Goal: Navigation & Orientation: Find specific page/section

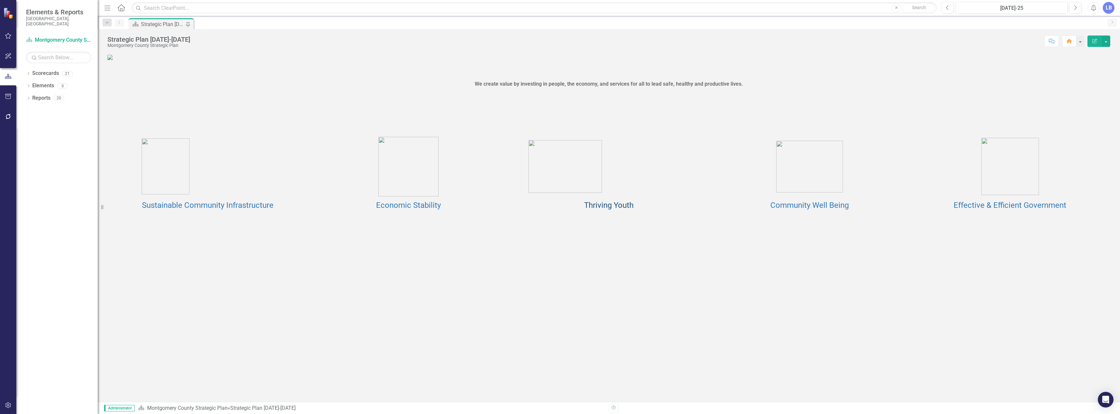
click at [598, 210] on link "Thriving Youth" at bounding box center [608, 205] width 49 height 9
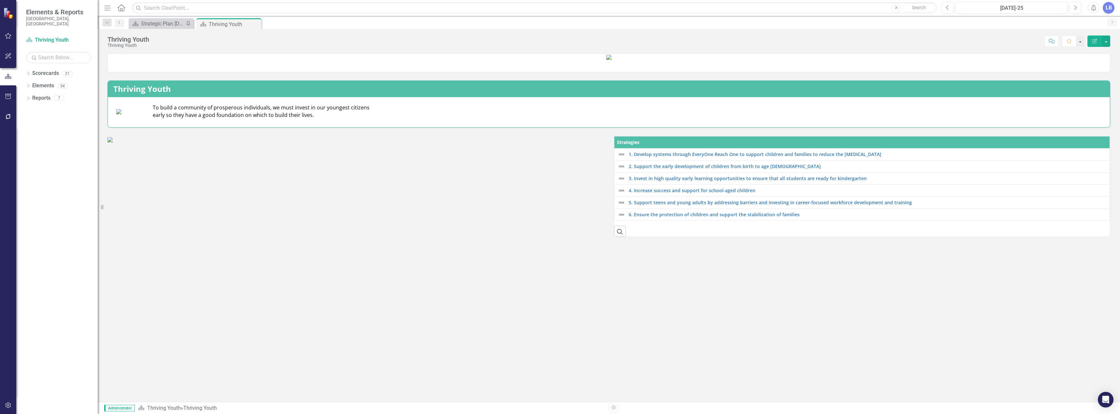
scroll to position [94, 0]
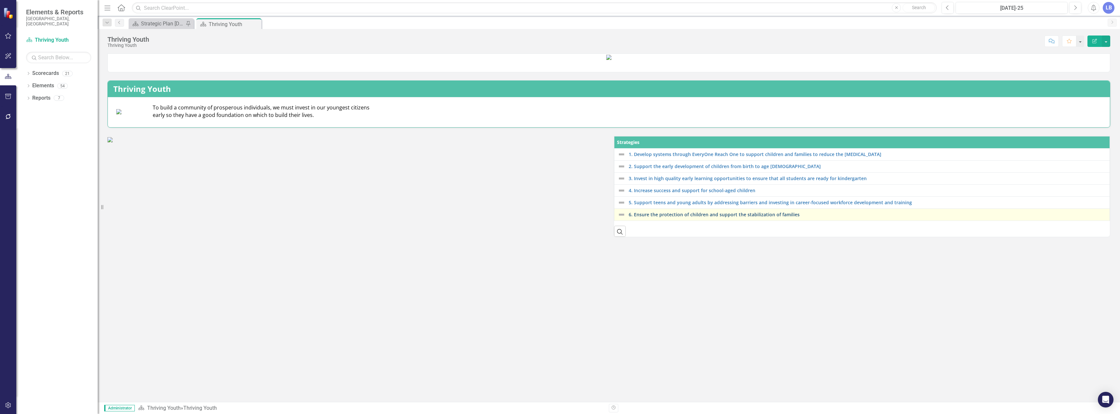
click at [689, 217] on link "6. Ensure the protection of children and support the stabilization of families" at bounding box center [868, 214] width 478 height 5
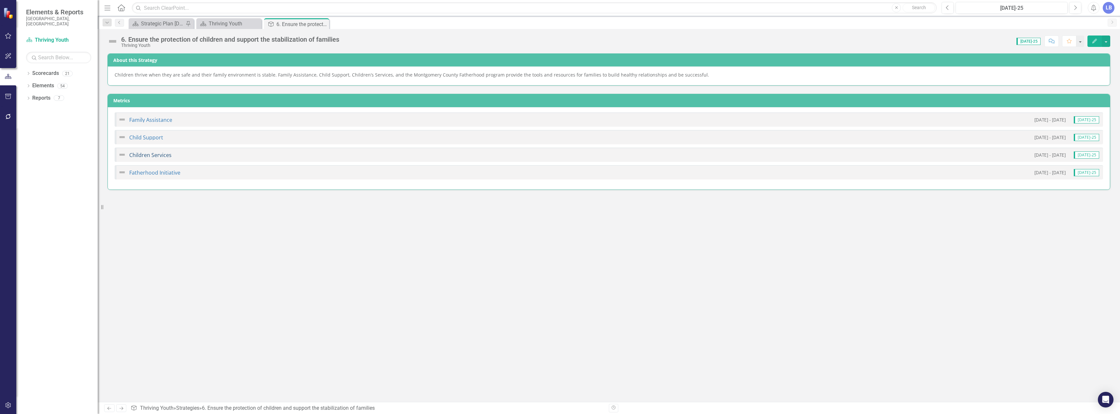
click at [156, 155] on link "Children Services" at bounding box center [150, 154] width 42 height 7
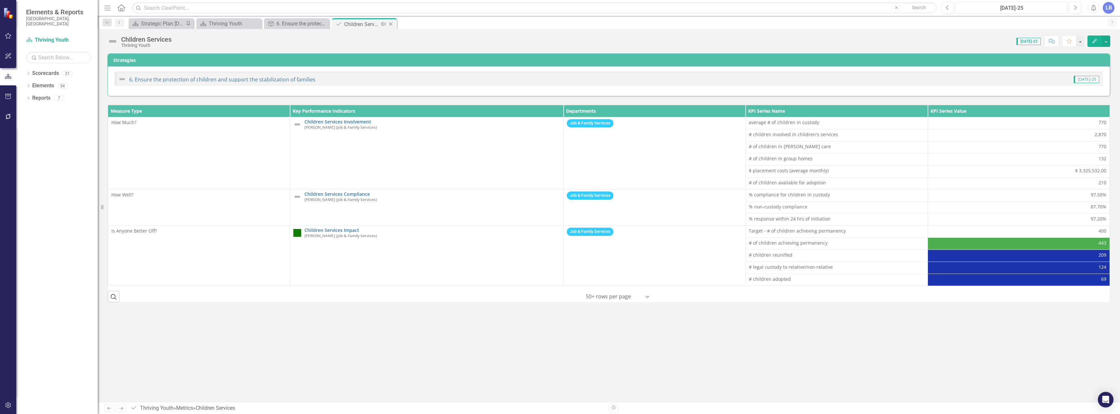
click at [392, 25] on icon "Close" at bounding box center [390, 23] width 7 height 5
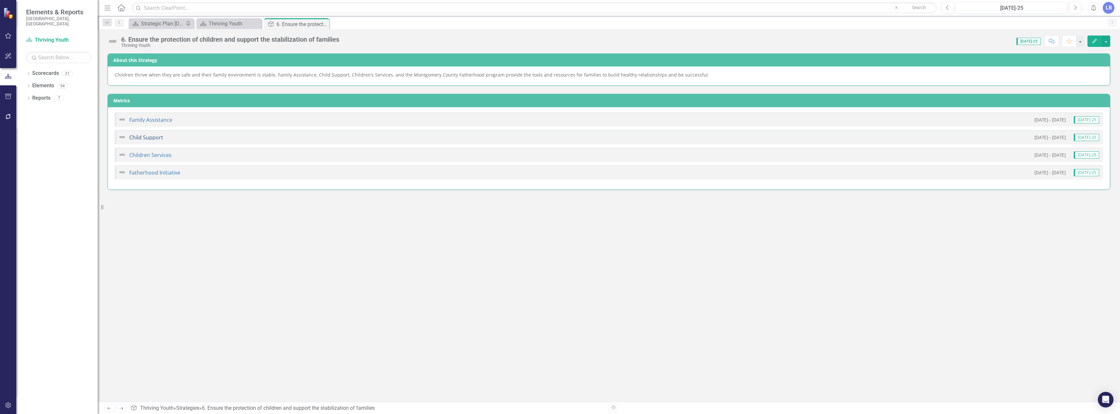
click at [144, 136] on link "Child Support" at bounding box center [146, 137] width 34 height 7
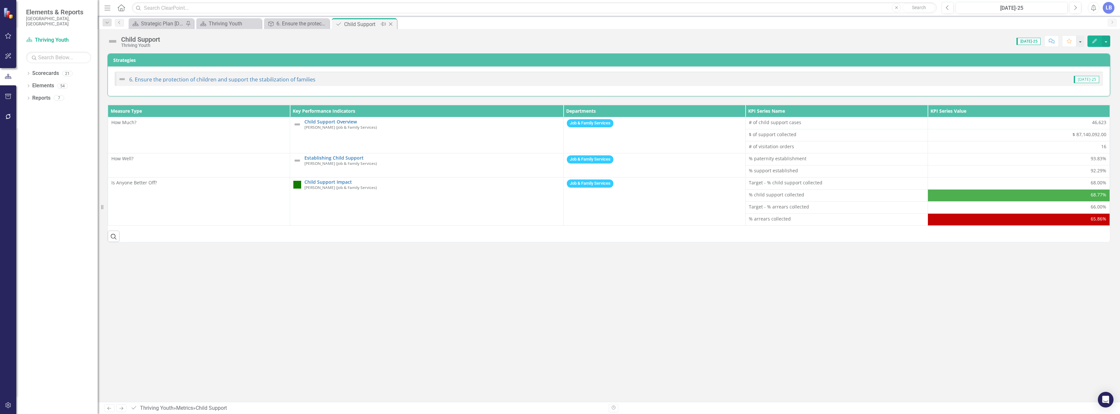
click at [391, 22] on icon "Close" at bounding box center [390, 23] width 7 height 5
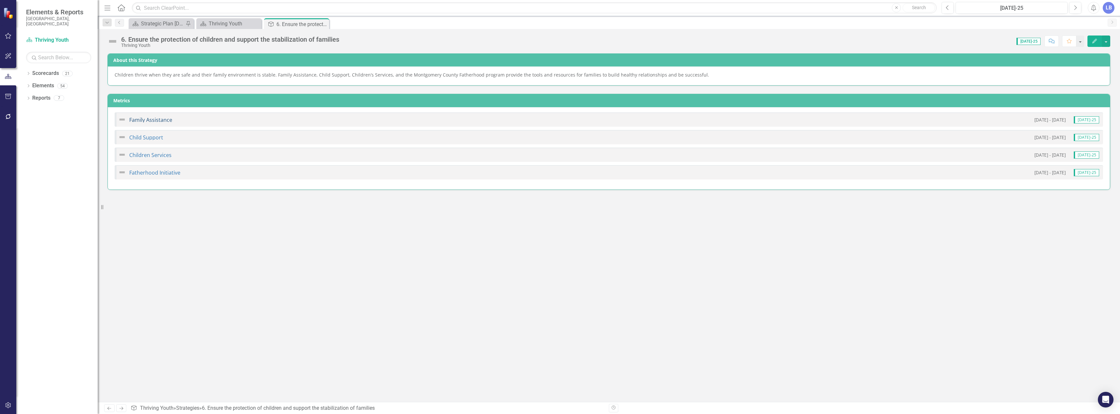
click at [158, 119] on link "Family Assistance" at bounding box center [150, 119] width 43 height 7
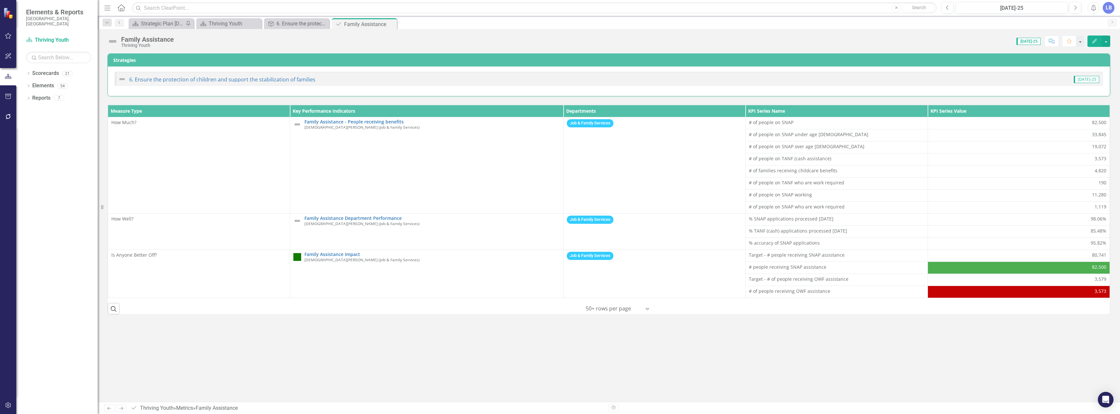
drag, startPoint x: 390, startPoint y: 24, endPoint x: 388, endPoint y: 28, distance: 4.2
click at [0, 0] on icon "Close" at bounding box center [0, 0] width 0 height 0
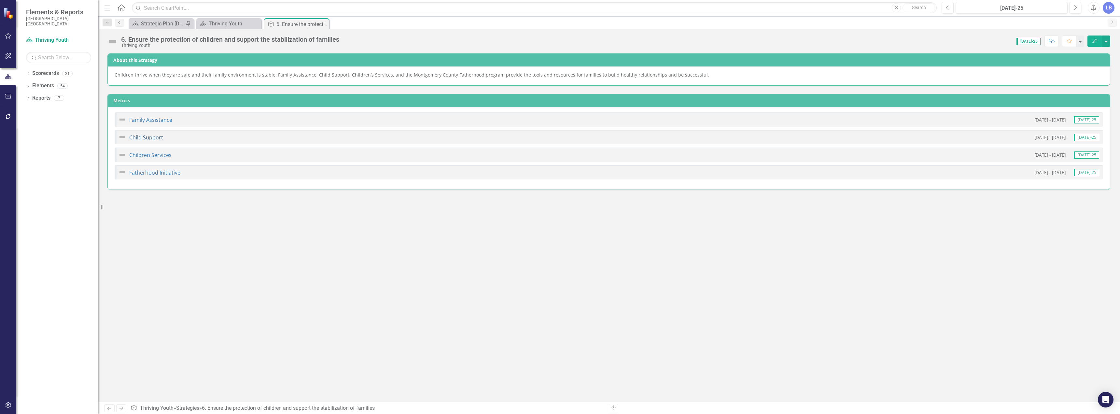
click at [143, 139] on link "Child Support" at bounding box center [146, 137] width 34 height 7
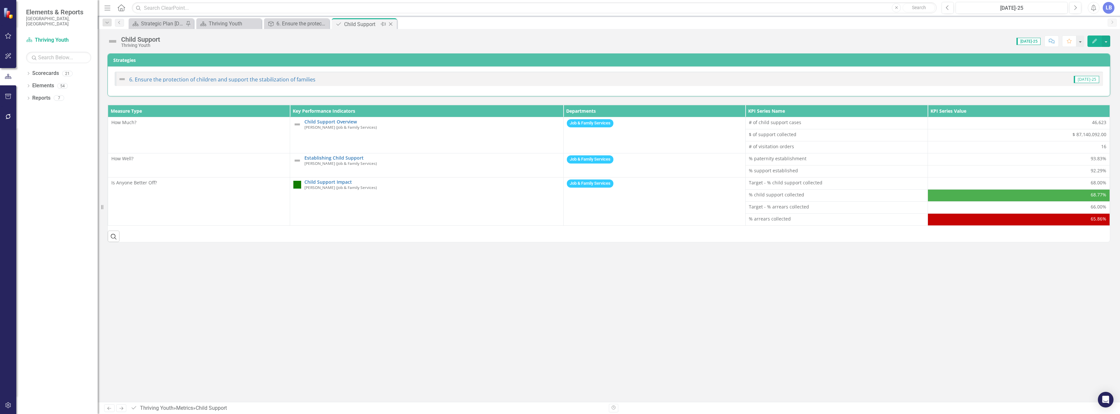
click at [390, 23] on icon "Close" at bounding box center [390, 23] width 7 height 5
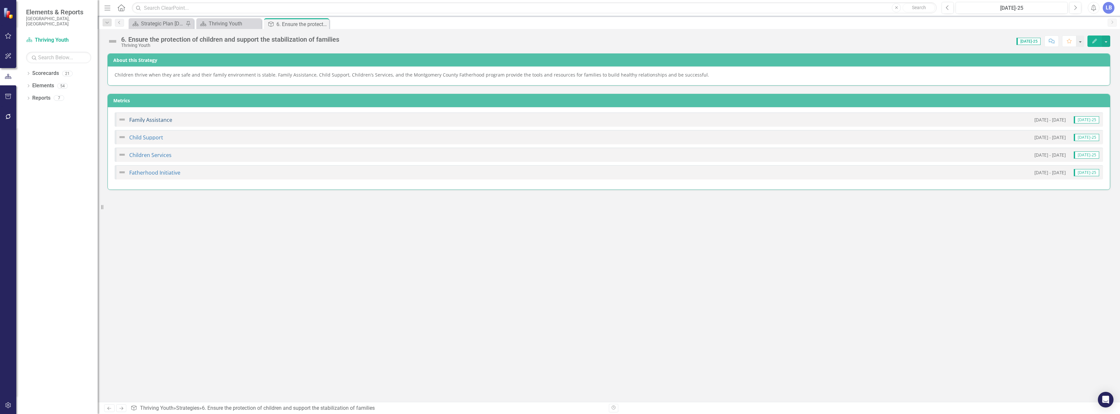
click at [158, 119] on link "Family Assistance" at bounding box center [150, 119] width 43 height 7
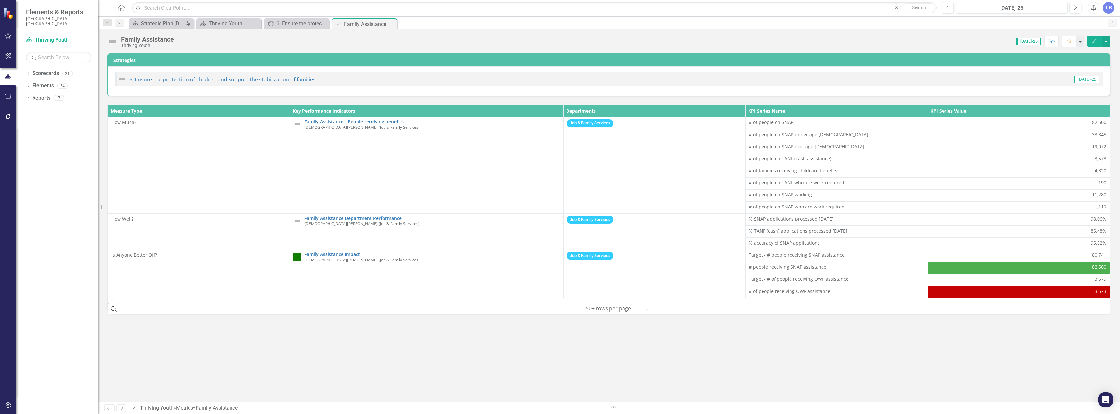
click at [0, 0] on icon "Close" at bounding box center [0, 0] width 0 height 0
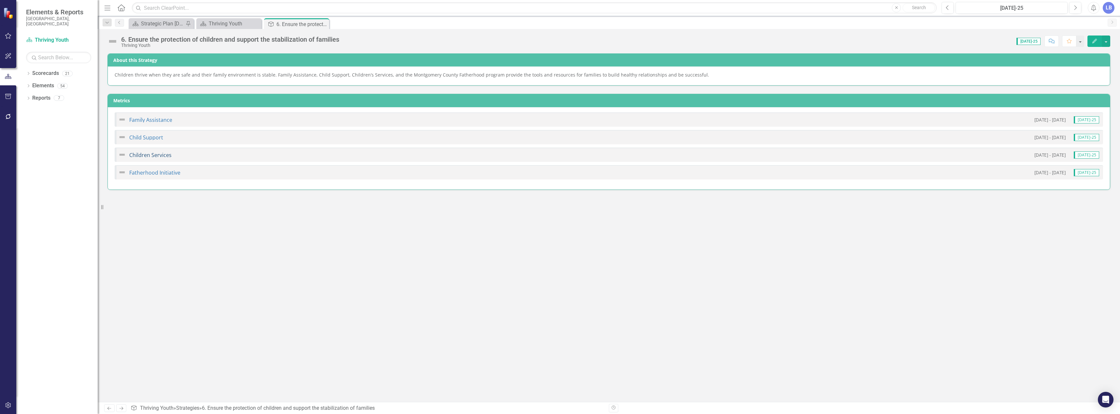
click at [153, 155] on link "Children Services" at bounding box center [150, 154] width 42 height 7
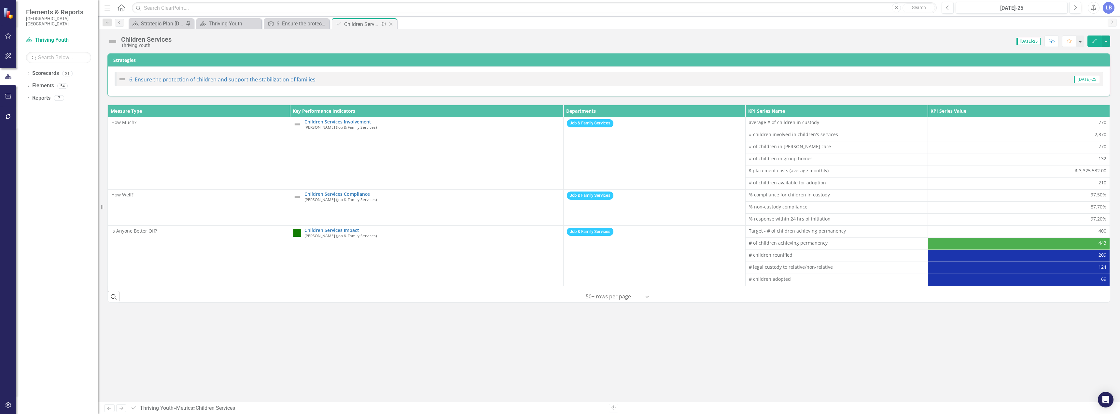
click at [390, 24] on icon "Close" at bounding box center [390, 23] width 7 height 5
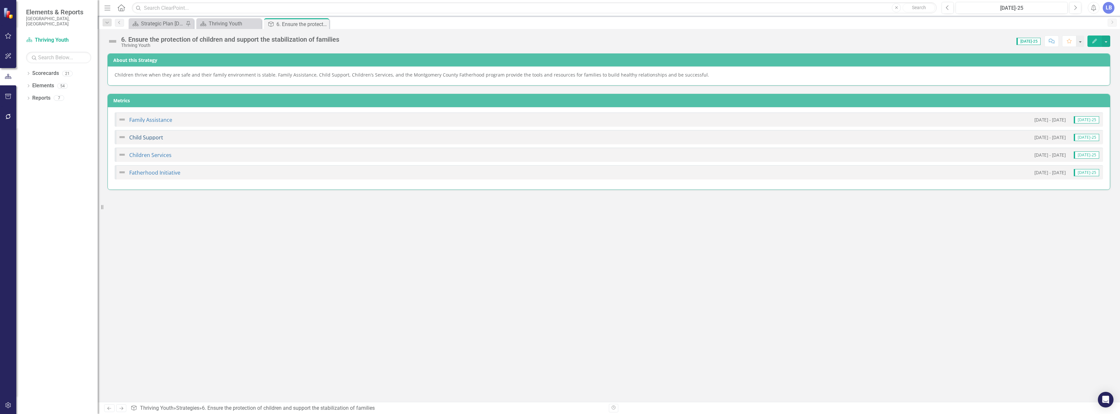
click at [154, 138] on link "Child Support" at bounding box center [146, 137] width 34 height 7
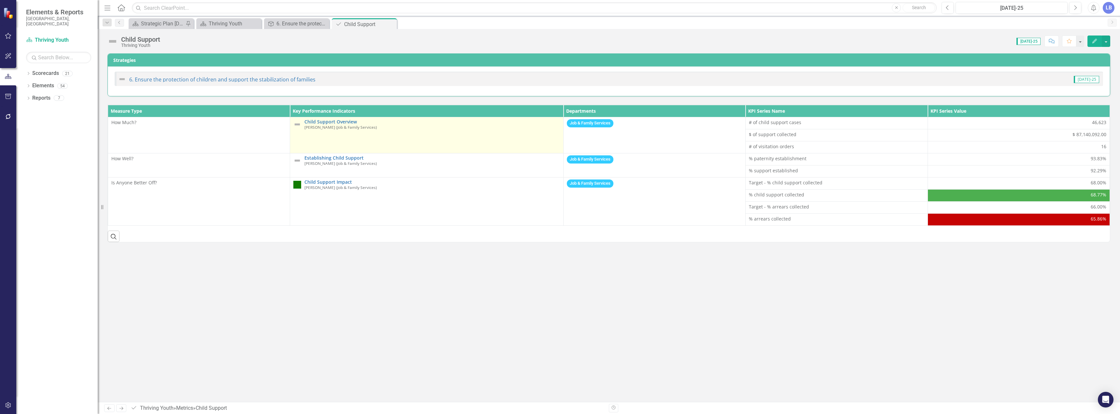
click at [370, 129] on small "[PERSON_NAME] (Job & Family Services)" at bounding box center [340, 127] width 73 height 4
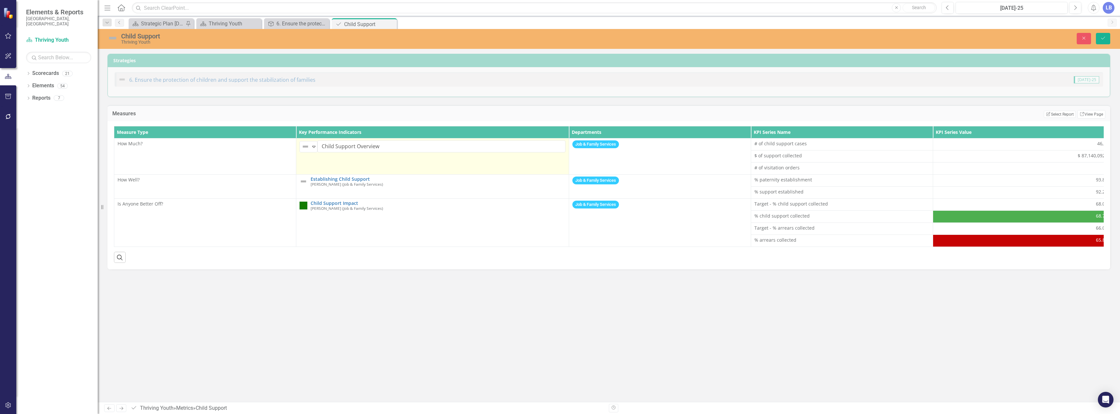
click at [526, 301] on div "Strategies 6. Ensure the protection of children and support the stabilization o…" at bounding box center [609, 228] width 1022 height 348
click at [389, 23] on icon "Close" at bounding box center [390, 23] width 7 height 5
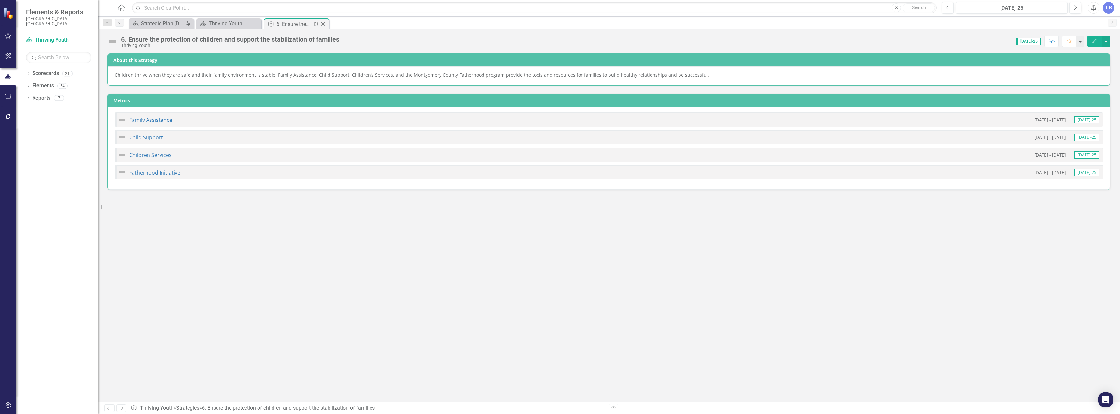
click at [323, 23] on icon "Close" at bounding box center [323, 23] width 7 height 5
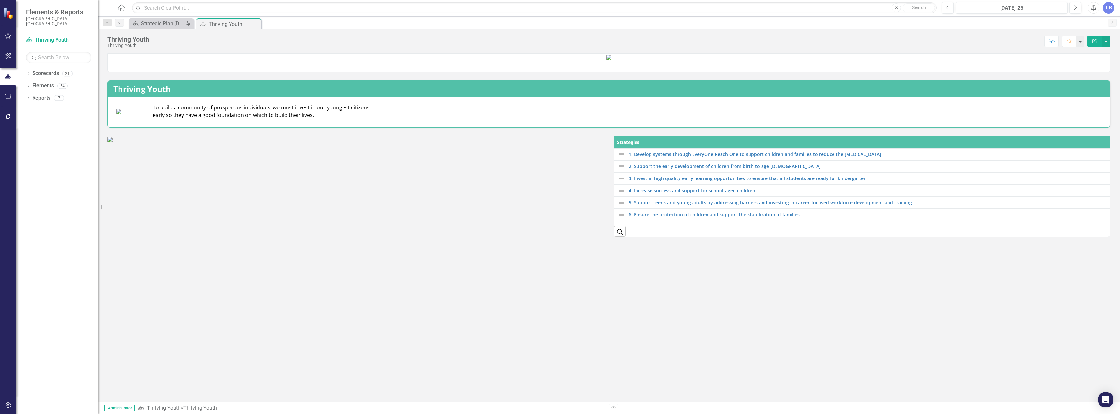
drag, startPoint x: 73, startPoint y: 389, endPoint x: 84, endPoint y: 397, distance: 13.5
drag, startPoint x: 84, startPoint y: 397, endPoint x: 9, endPoint y: 406, distance: 75.4
click at [9, 406] on icon "button" at bounding box center [8, 404] width 7 height 5
click at [56, 47] on link "Manage Users" at bounding box center [58, 50] width 65 height 7
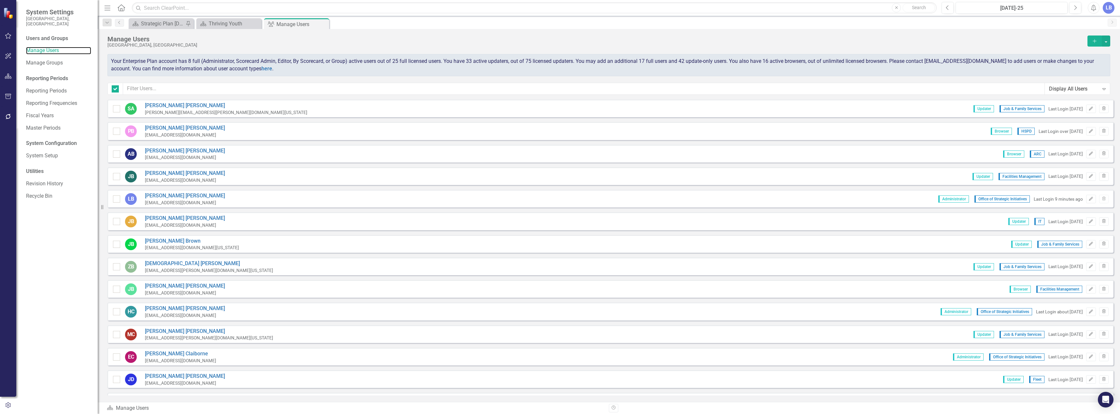
checkbox input "false"
click at [322, 24] on icon "Close" at bounding box center [323, 23] width 7 height 5
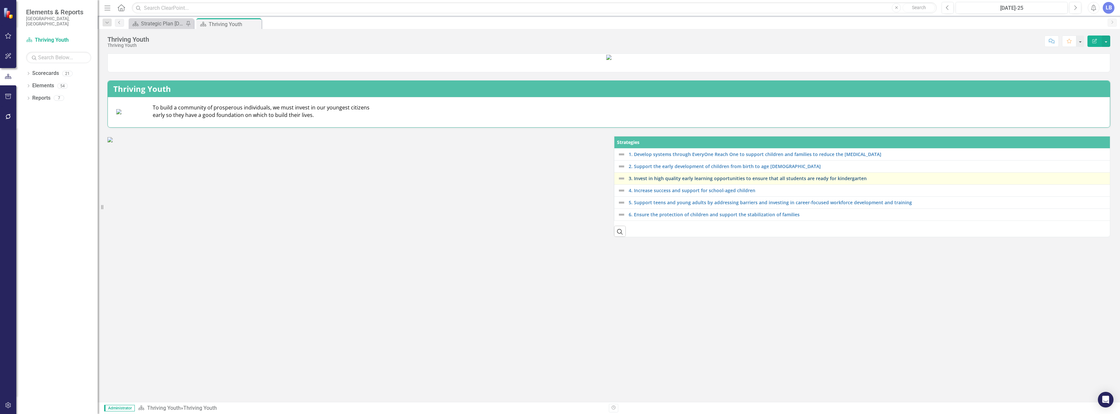
scroll to position [94, 0]
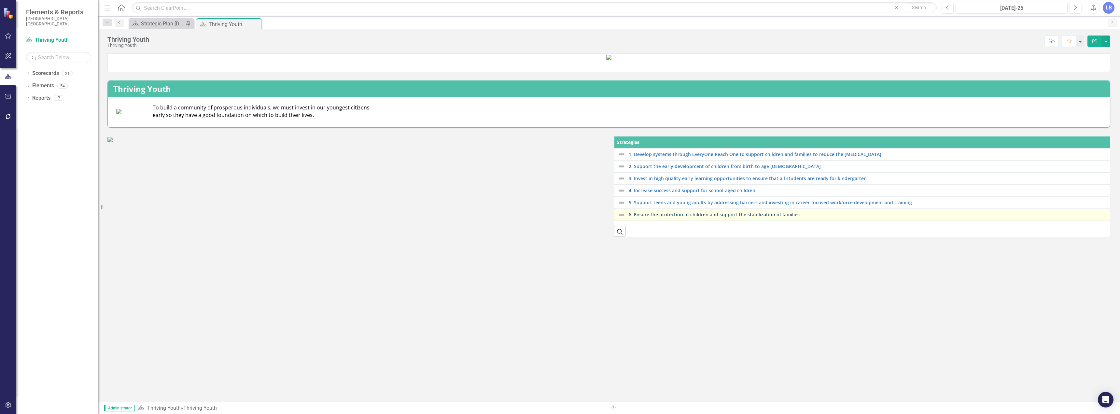
click at [664, 217] on link "6. Ensure the protection of children and support the stabilization of families" at bounding box center [869, 214] width 480 height 5
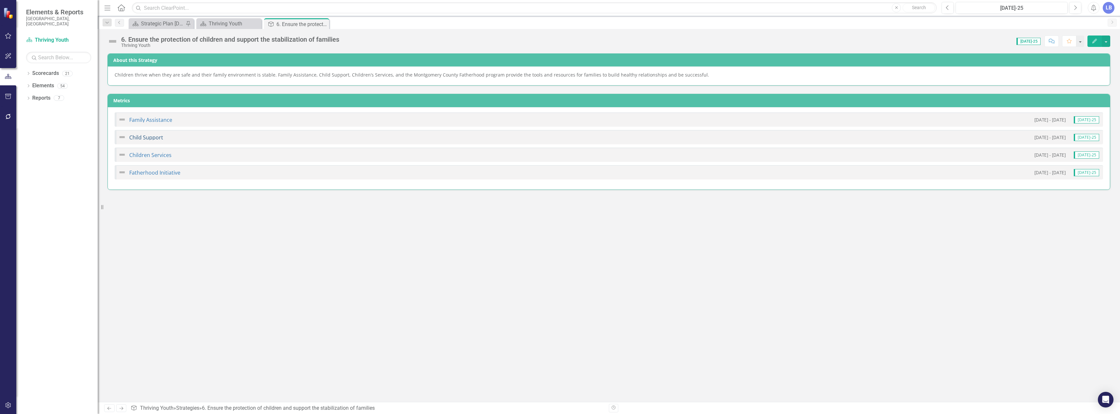
click at [150, 138] on link "Child Support" at bounding box center [146, 137] width 34 height 7
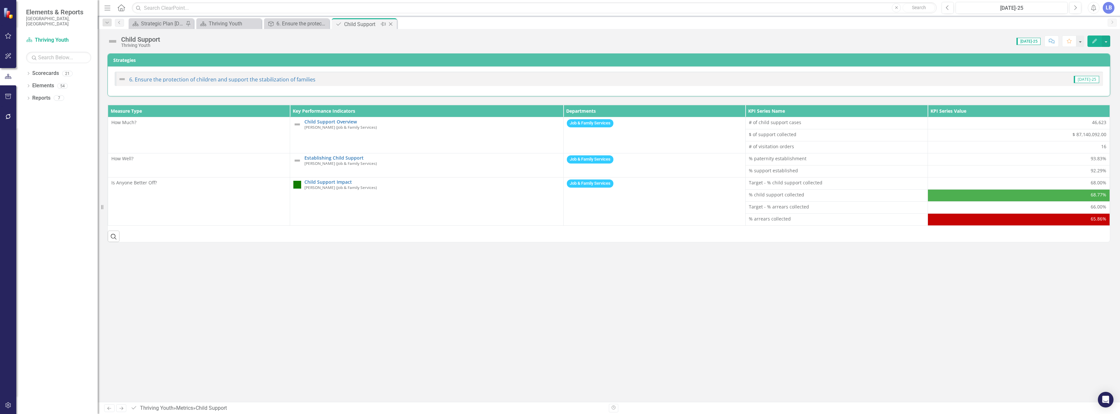
click at [392, 25] on icon at bounding box center [391, 24] width 4 height 4
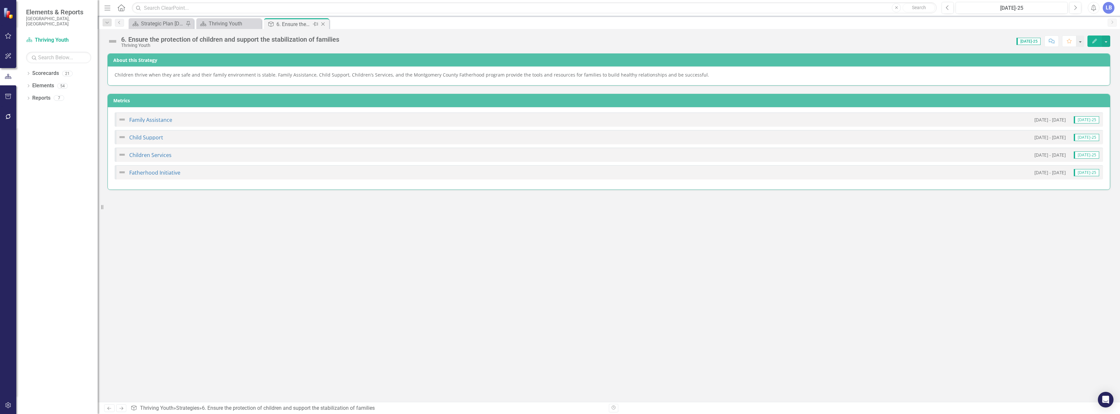
click at [324, 21] on div "Close" at bounding box center [323, 24] width 8 height 8
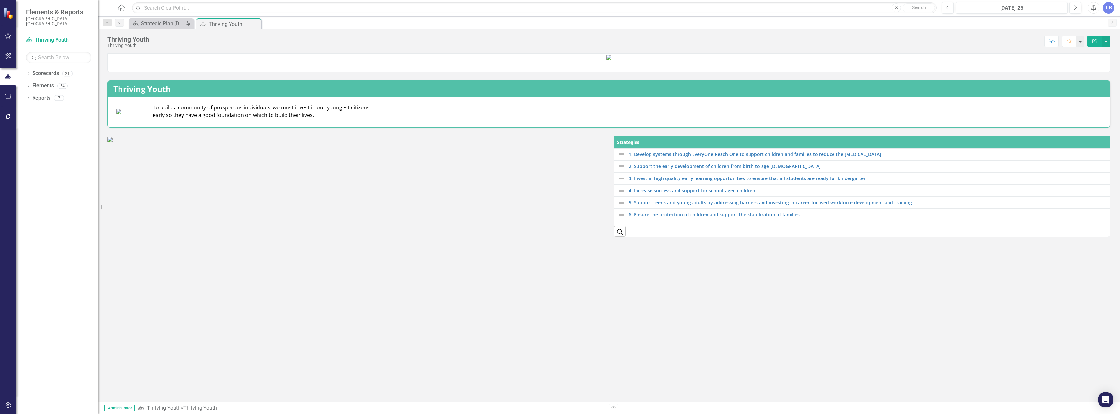
scroll to position [94, 0]
